Goal: Transaction & Acquisition: Purchase product/service

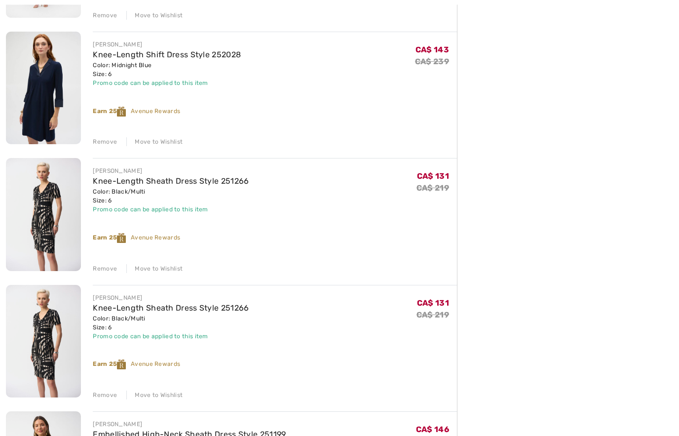
scroll to position [612, 0]
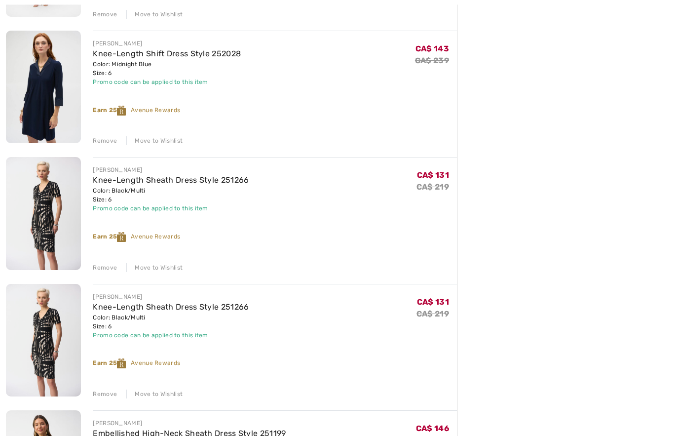
click at [107, 396] on div "Remove" at bounding box center [105, 394] width 24 height 9
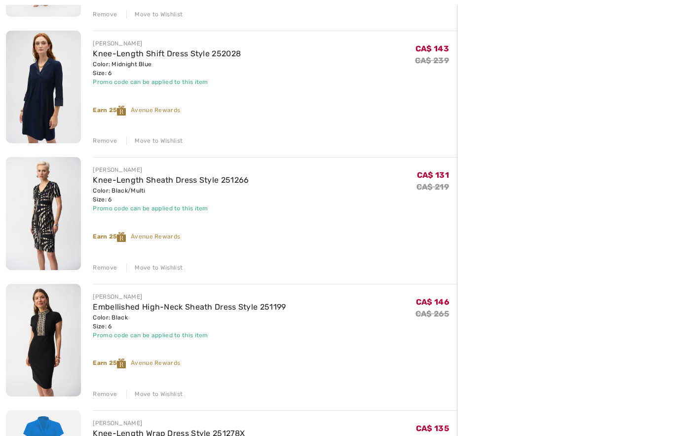
click at [110, 266] on div "Remove" at bounding box center [105, 267] width 24 height 9
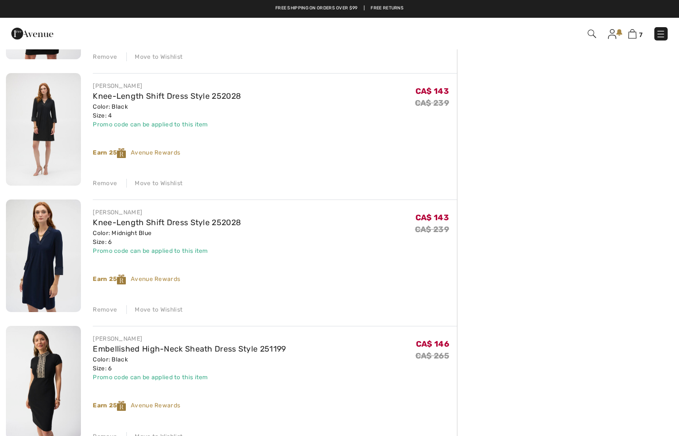
scroll to position [442, 0]
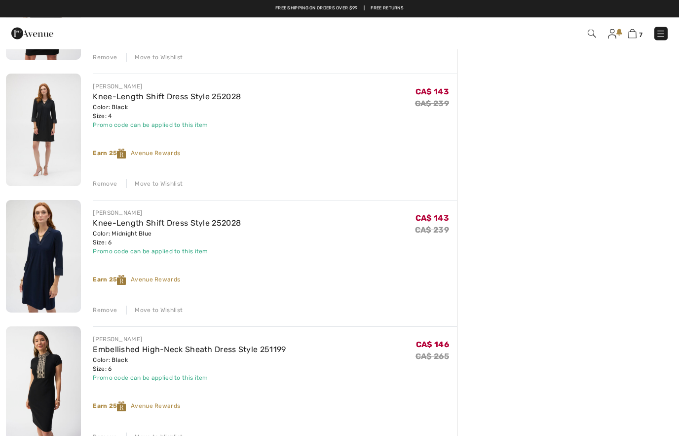
click at [49, 244] on img at bounding box center [43, 256] width 75 height 113
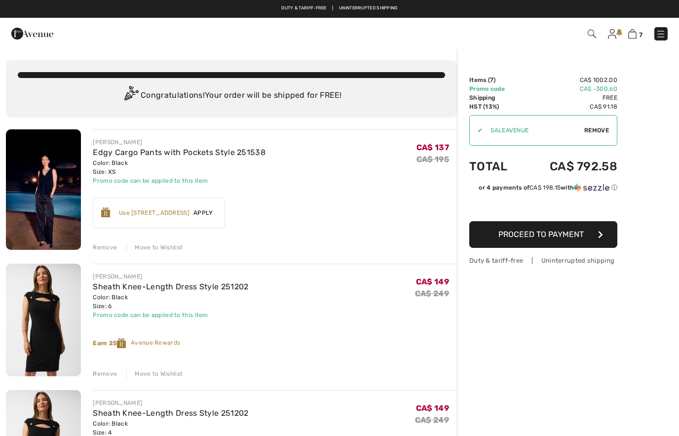
click at [637, 30] on link "7" at bounding box center [636, 34] width 14 height 12
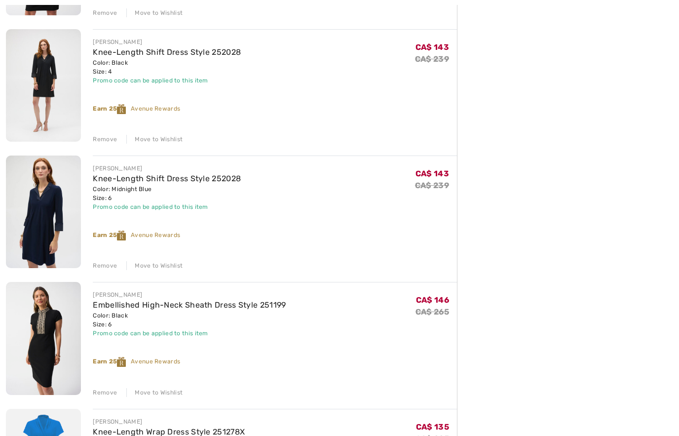
scroll to position [561, 0]
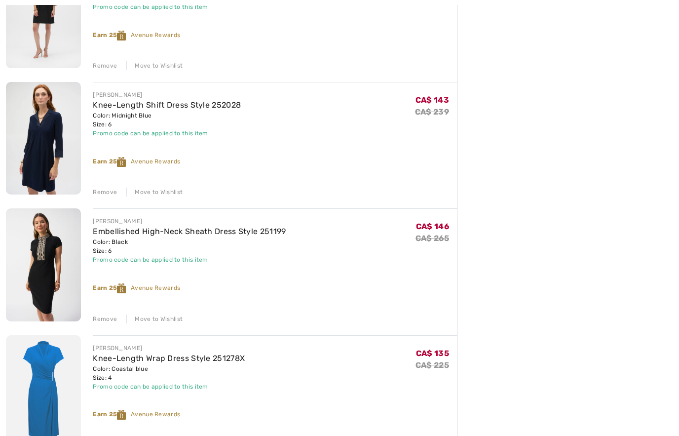
click at [50, 398] on img at bounding box center [43, 391] width 75 height 113
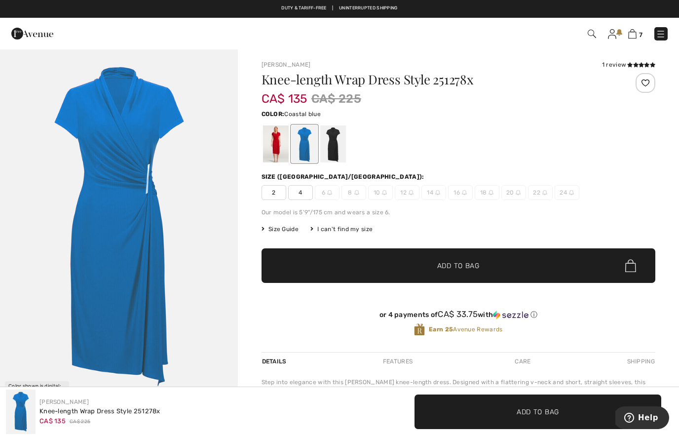
click at [279, 147] on div at bounding box center [276, 143] width 26 height 37
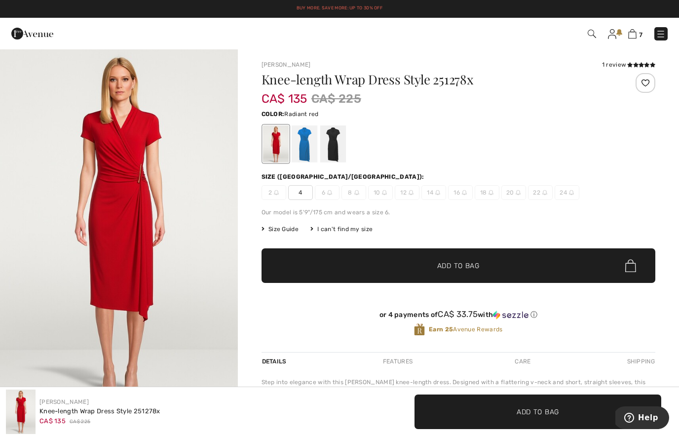
click at [632, 37] on img at bounding box center [633, 33] width 8 height 9
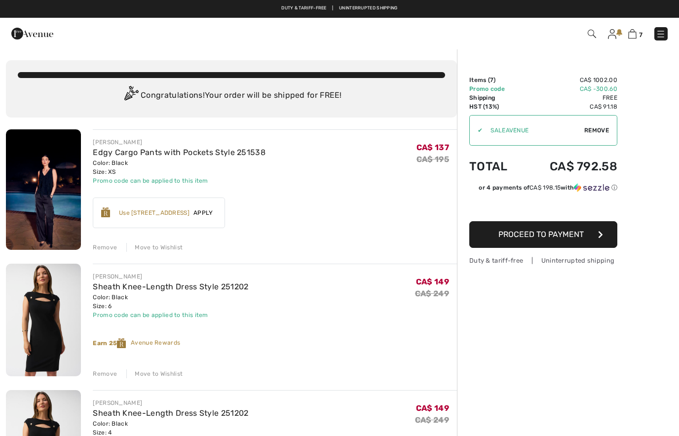
click at [594, 33] on img at bounding box center [592, 34] width 8 height 8
click at [589, 33] on img at bounding box center [592, 34] width 8 height 8
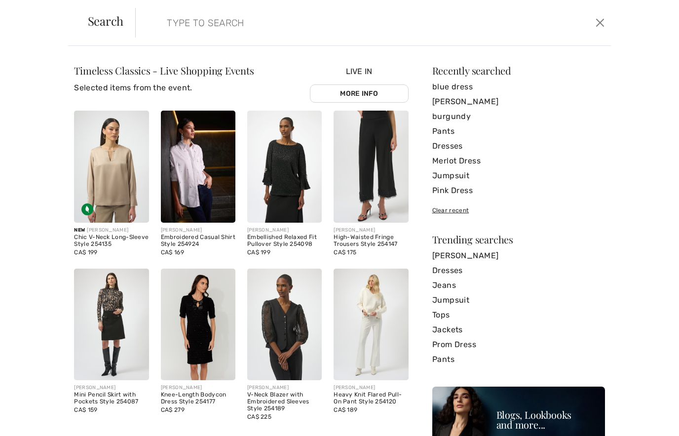
click at [244, 20] on input "search" at bounding box center [321, 23] width 325 height 30
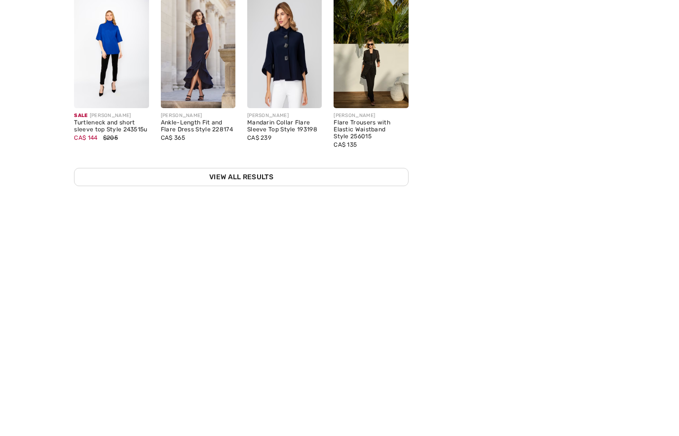
scroll to position [183, 0]
type input "Blue and white dress"
click at [254, 415] on link "View All Results" at bounding box center [241, 424] width 334 height 18
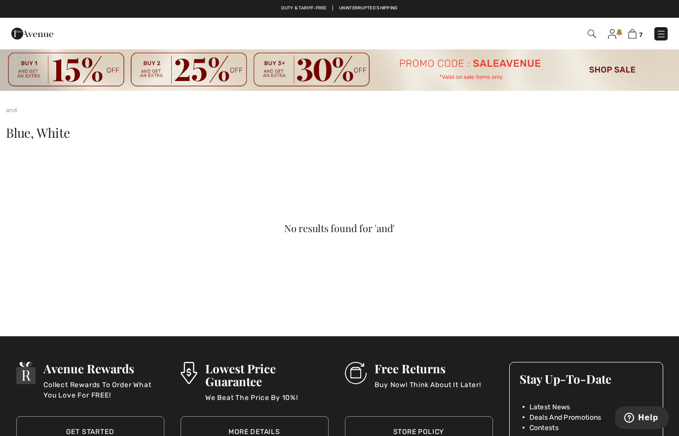
click at [593, 33] on img at bounding box center [592, 34] width 8 height 8
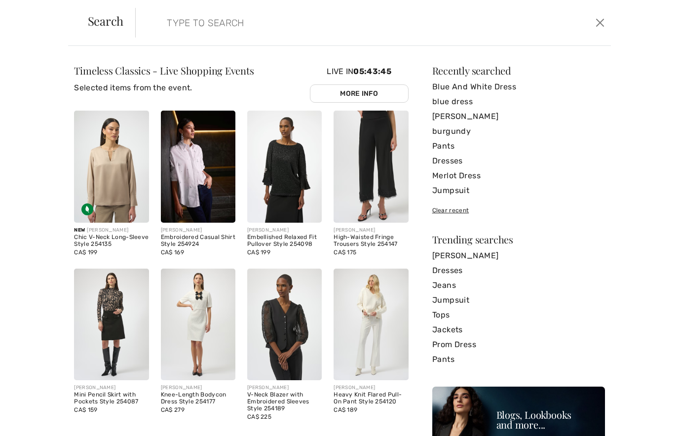
click at [271, 24] on input "search" at bounding box center [321, 23] width 325 height 30
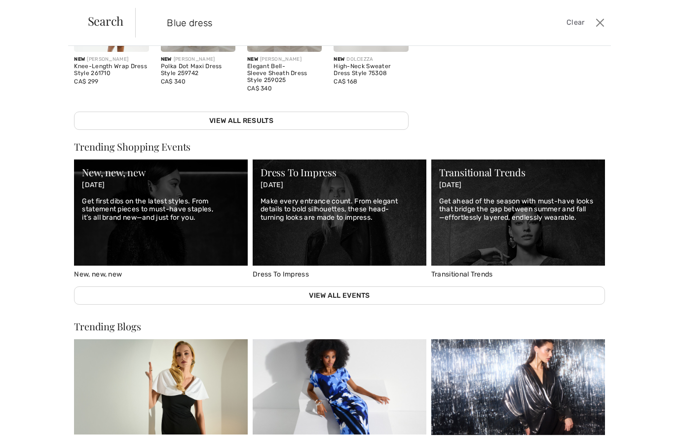
scroll to position [298, 0]
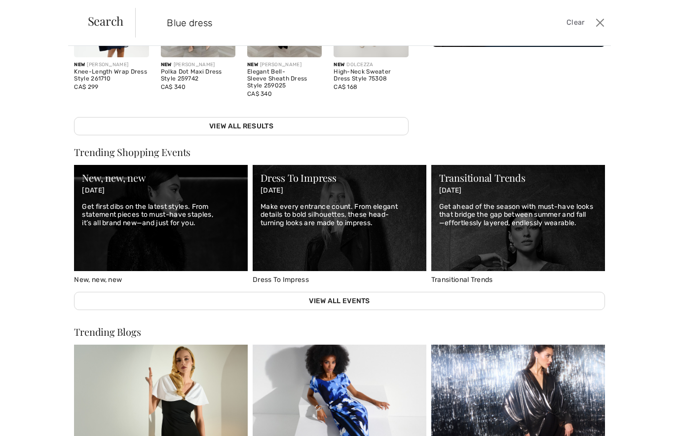
type input "Blue dress"
click at [290, 125] on link "View All Results" at bounding box center [241, 126] width 334 height 18
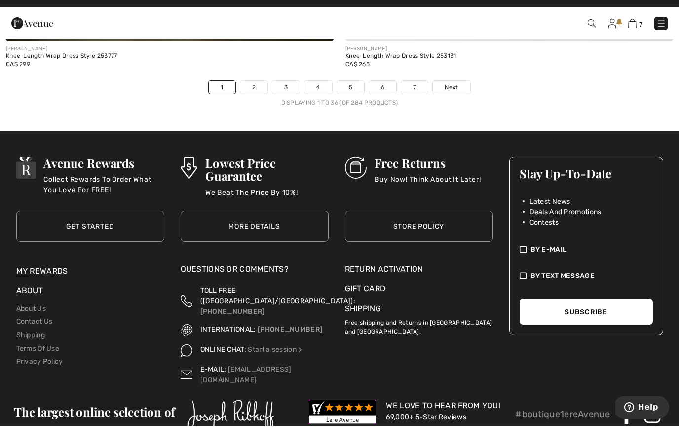
scroll to position [9917, 0]
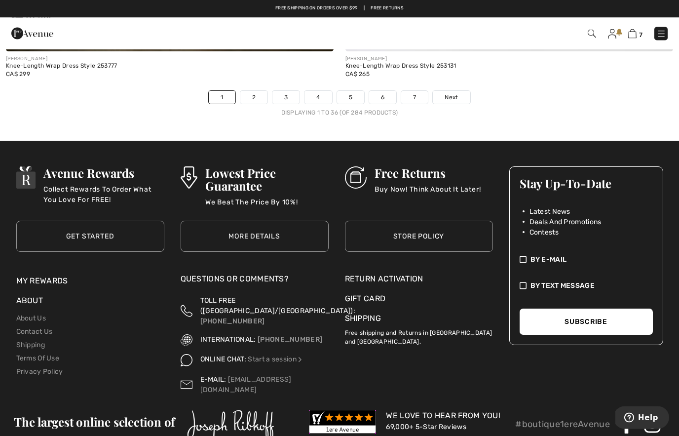
click at [323, 94] on link "4" at bounding box center [318, 97] width 27 height 13
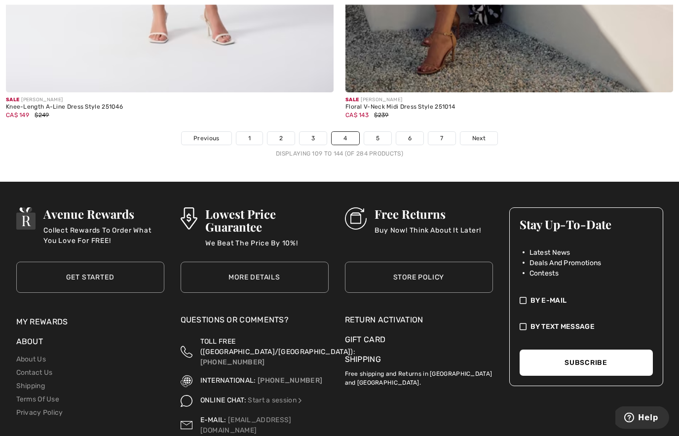
scroll to position [9902, 0]
click at [480, 134] on span "Next" at bounding box center [479, 138] width 13 height 9
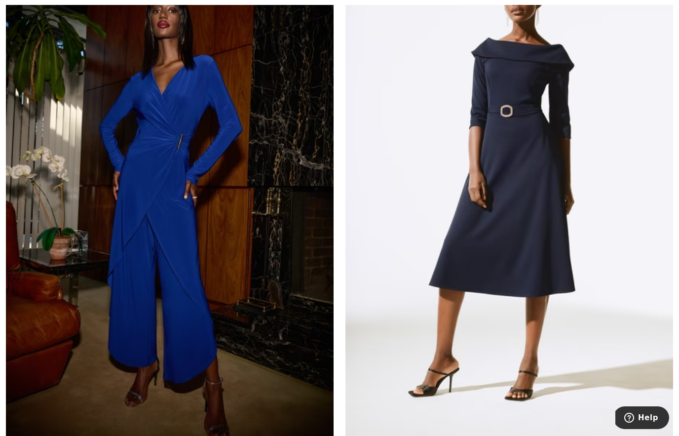
scroll to position [7366, 0]
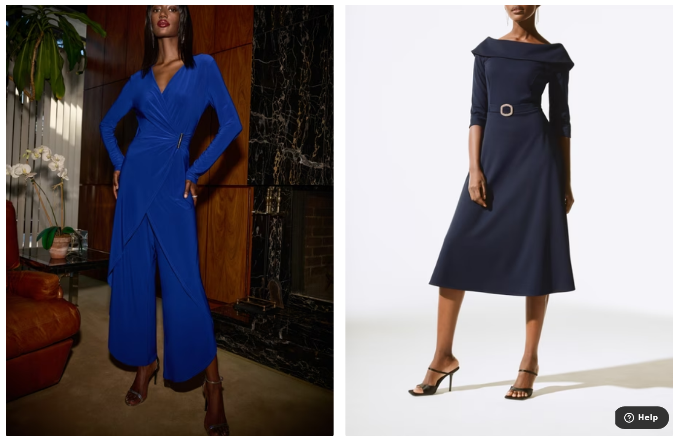
click at [532, 243] on img at bounding box center [510, 191] width 328 height 492
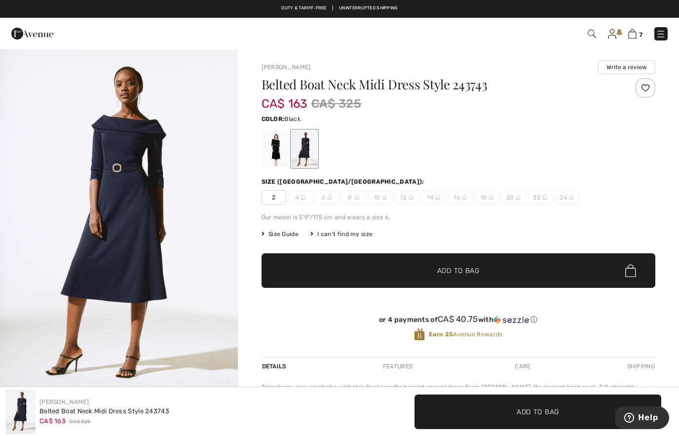
click at [280, 153] on div at bounding box center [276, 148] width 26 height 37
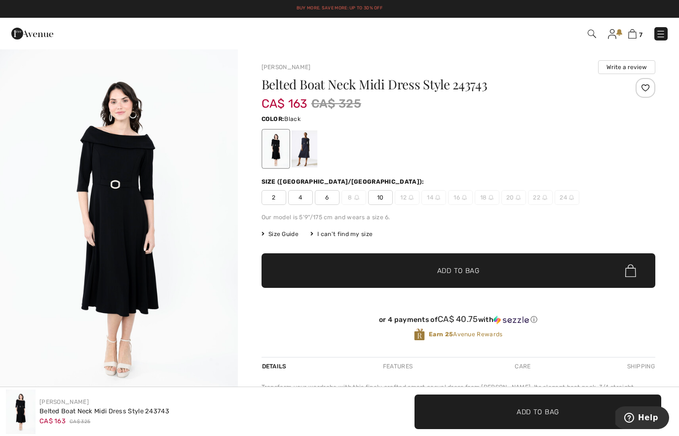
click at [188, 249] on img "1 / 4" at bounding box center [119, 226] width 238 height 357
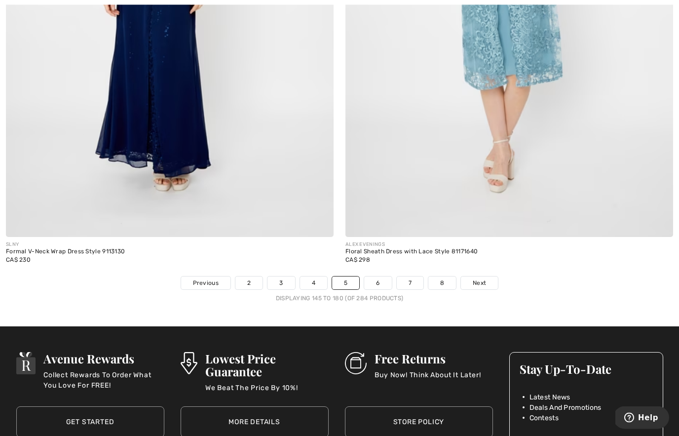
scroll to position [9731, 0]
click at [482, 279] on span "Next" at bounding box center [479, 283] width 13 height 9
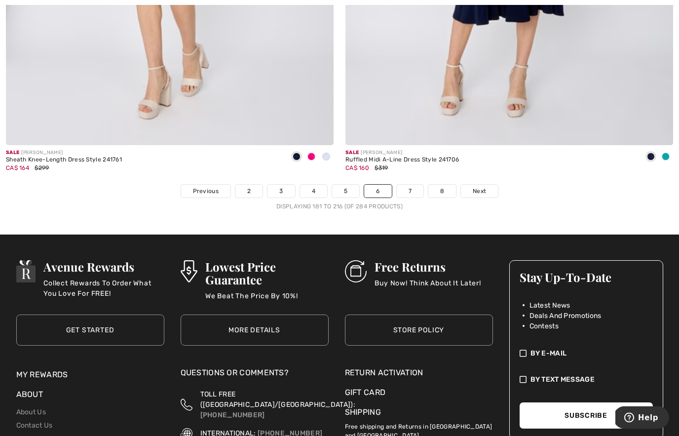
scroll to position [9850, 0]
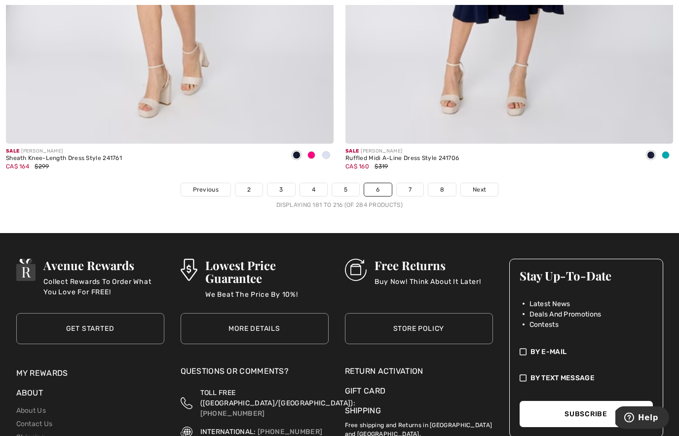
click at [487, 184] on link "Next" at bounding box center [479, 190] width 37 height 13
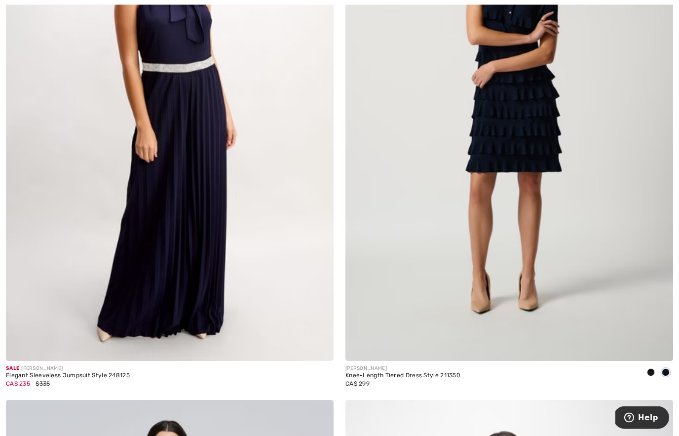
scroll to position [310, 0]
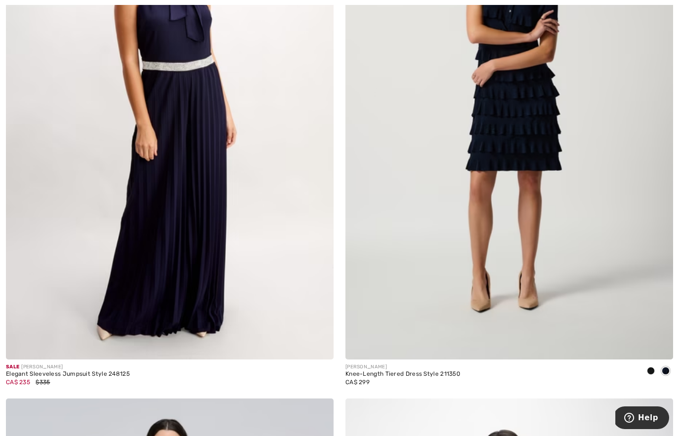
click at [666, 376] on div at bounding box center [666, 371] width 15 height 16
click at [669, 374] on span at bounding box center [666, 371] width 8 height 8
click at [648, 370] on span at bounding box center [651, 371] width 8 height 8
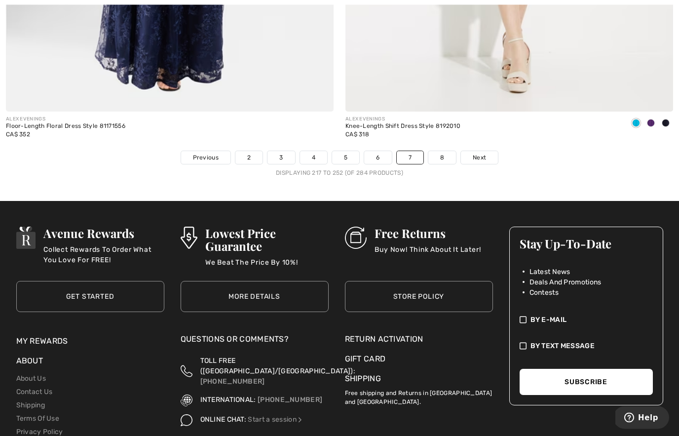
scroll to position [9814, 0]
click at [486, 155] on span "Next" at bounding box center [479, 157] width 13 height 9
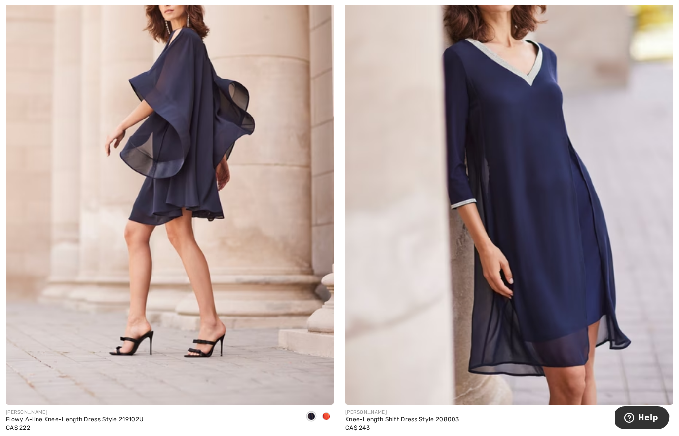
scroll to position [2390, 0]
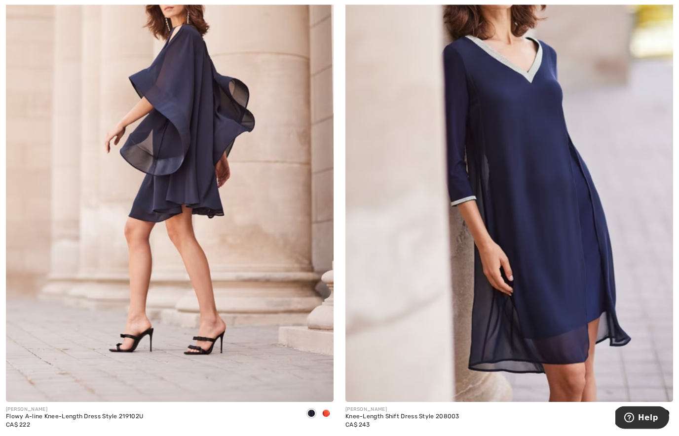
click at [329, 413] on span at bounding box center [326, 414] width 8 height 8
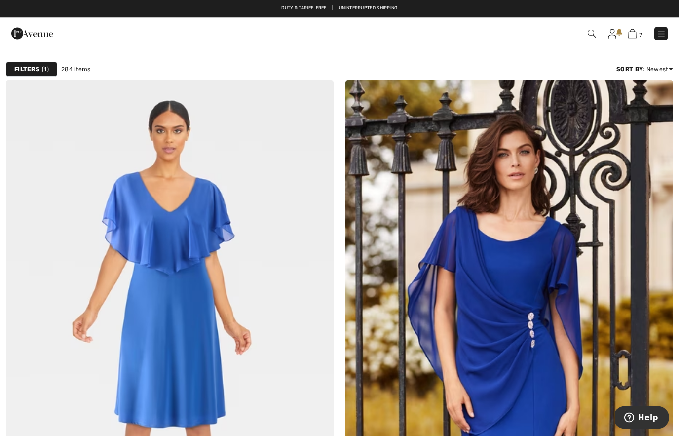
scroll to position [0, 0]
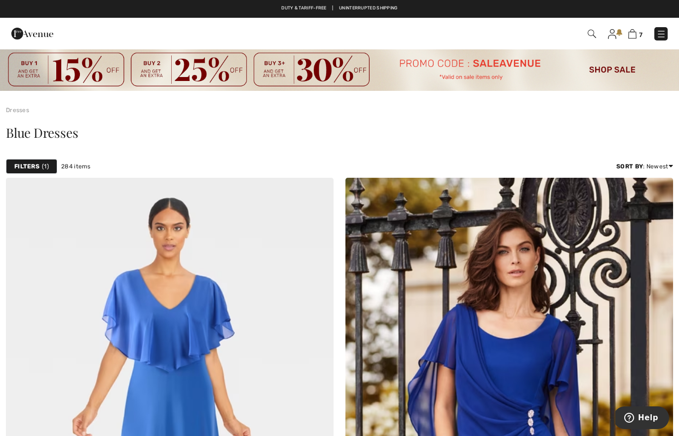
click at [637, 31] on img at bounding box center [633, 33] width 8 height 9
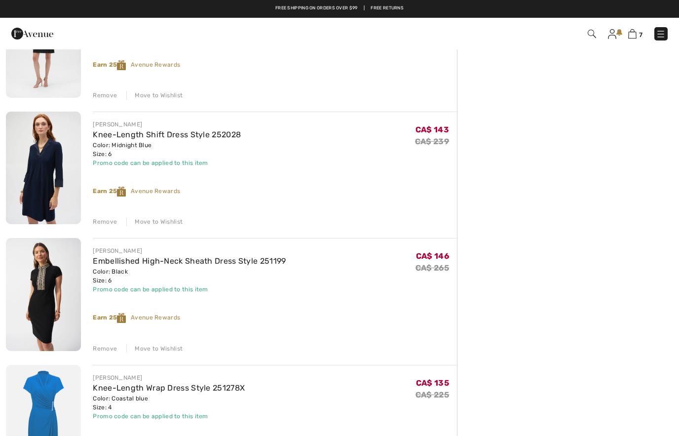
scroll to position [530, 0]
click at [108, 222] on div "Remove" at bounding box center [105, 222] width 24 height 9
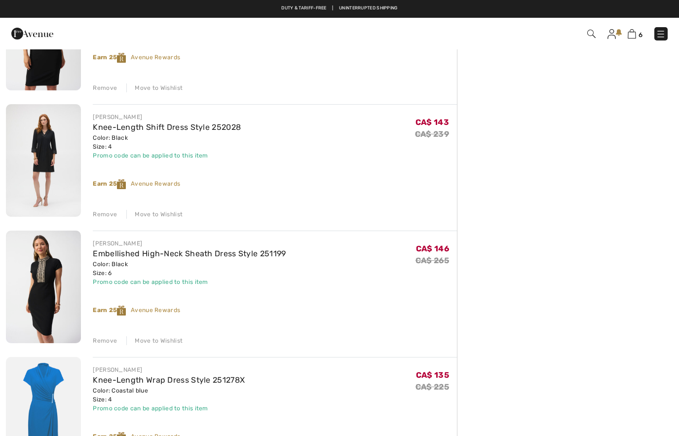
scroll to position [412, 0]
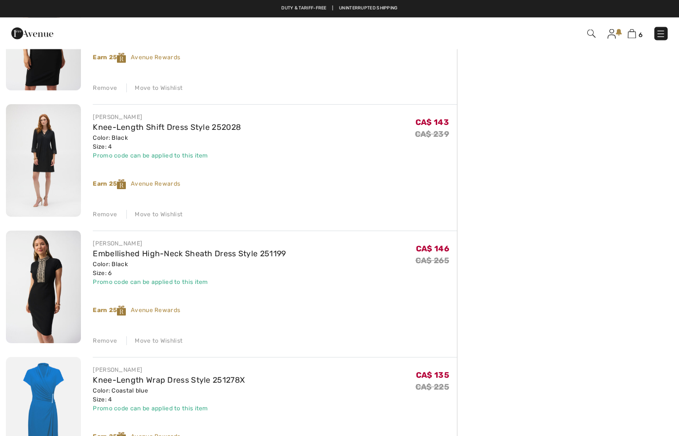
click at [109, 219] on div "Remove" at bounding box center [105, 214] width 24 height 9
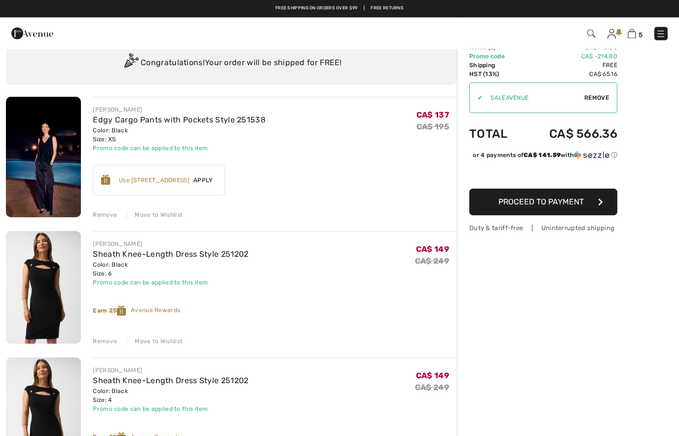
scroll to position [17, 0]
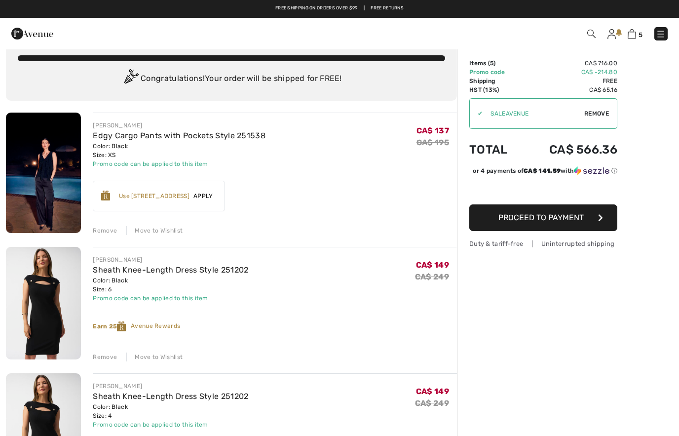
click at [203, 140] on link "Edgy Cargo Pants with Pockets Style 251538" at bounding box center [179, 135] width 173 height 9
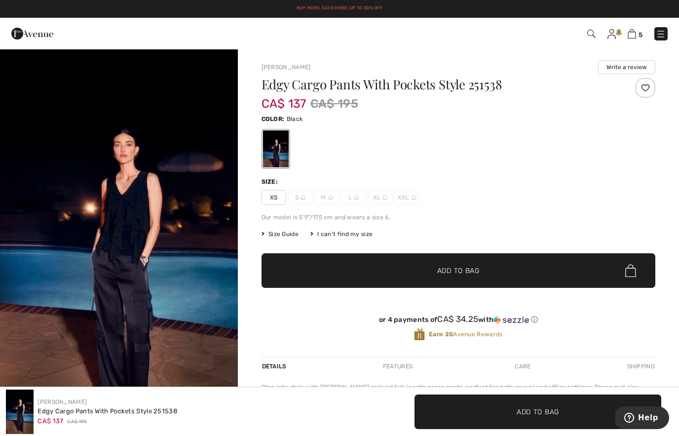
click at [616, 34] on link at bounding box center [612, 34] width 8 height 12
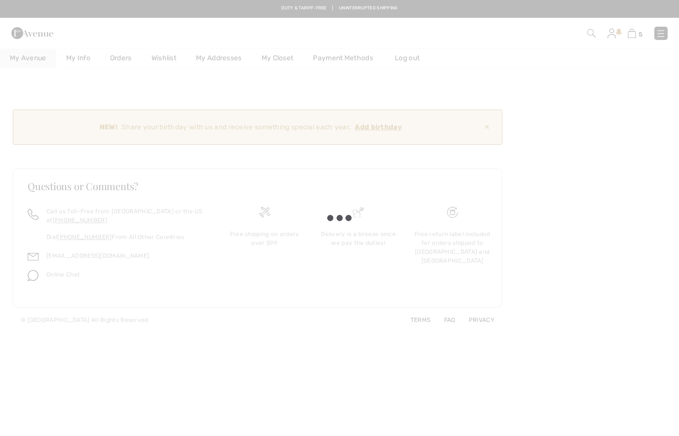
click at [630, 33] on div at bounding box center [339, 218] width 679 height 436
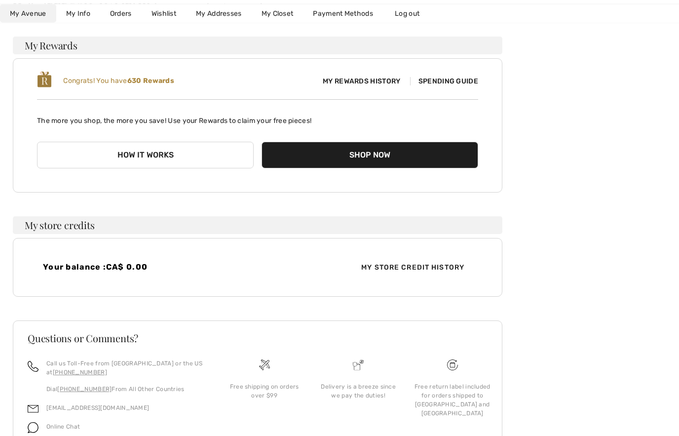
scroll to position [168, 0]
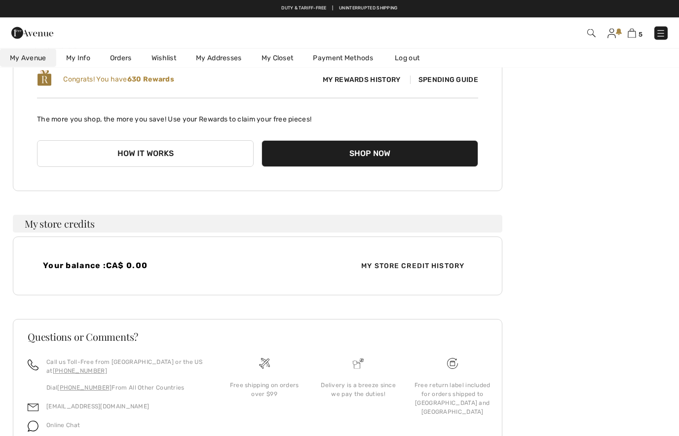
click at [634, 30] on img at bounding box center [632, 33] width 8 height 9
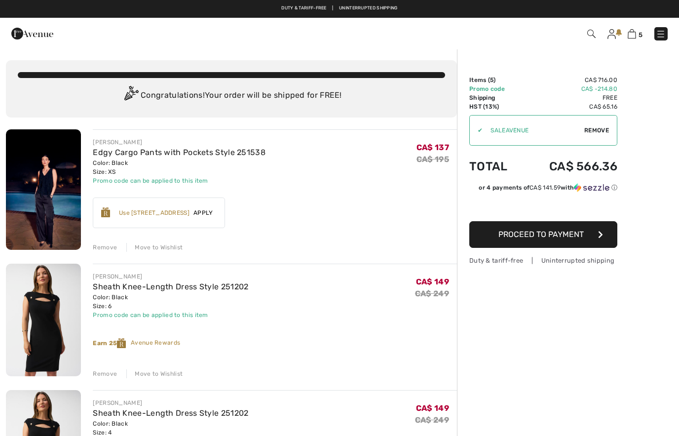
click at [635, 36] on img at bounding box center [632, 33] width 8 height 9
click at [160, 249] on div "Move to Wishlist" at bounding box center [154, 247] width 56 height 9
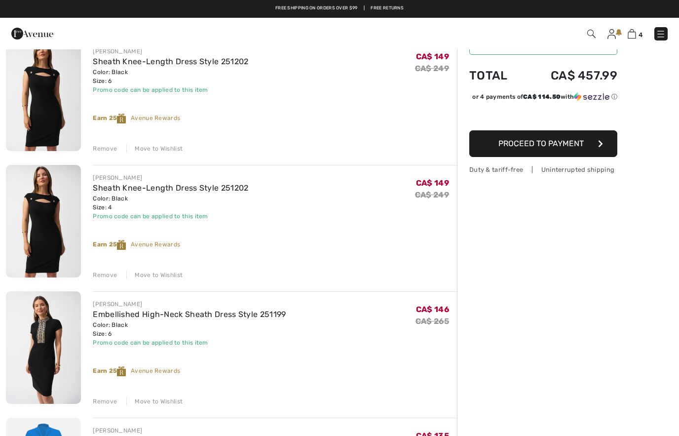
scroll to position [90, 0]
click at [164, 276] on div "Move to Wishlist" at bounding box center [154, 275] width 56 height 9
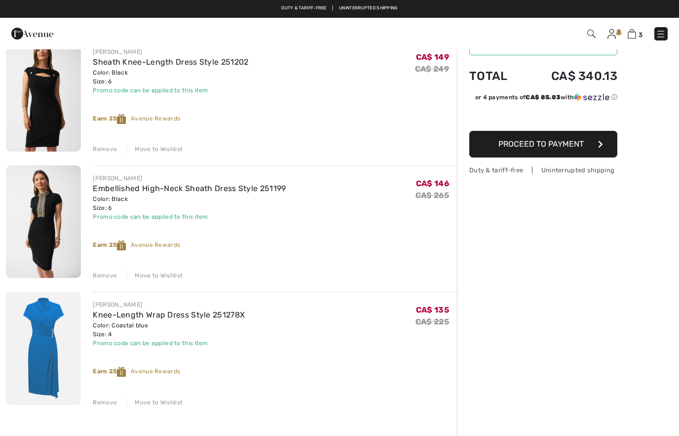
scroll to position [0, 0]
